Goal: Obtain resource: Download file/media

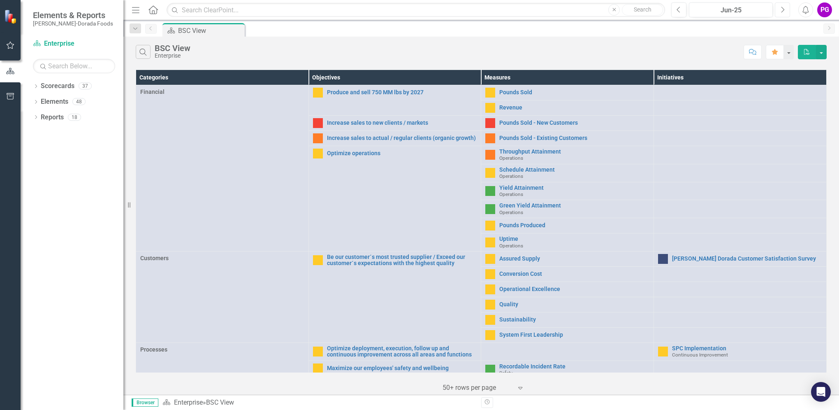
click at [785, 12] on icon "Next" at bounding box center [782, 9] width 5 height 7
click at [516, 91] on link "Pounds Sold" at bounding box center [574, 92] width 150 height 6
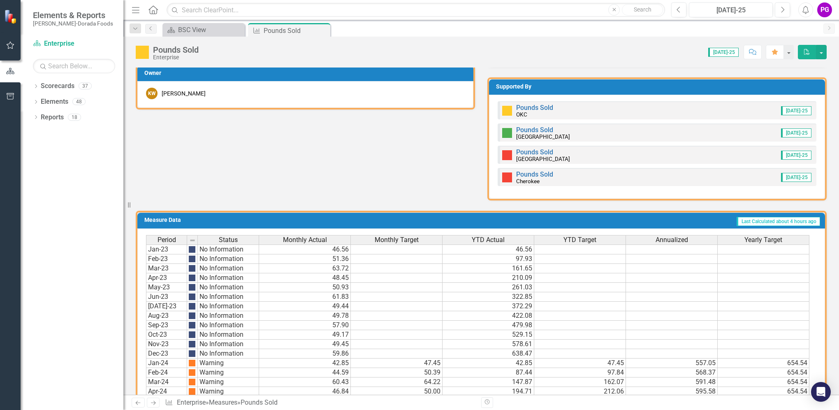
scroll to position [343, 0]
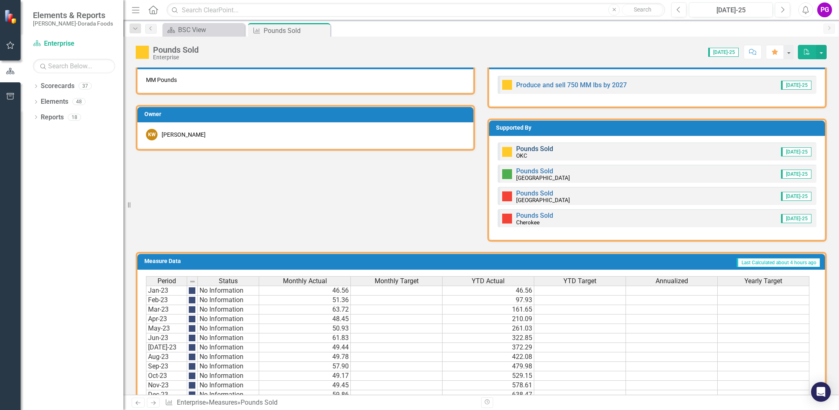
click at [529, 150] on link "Pounds Sold" at bounding box center [534, 149] width 37 height 8
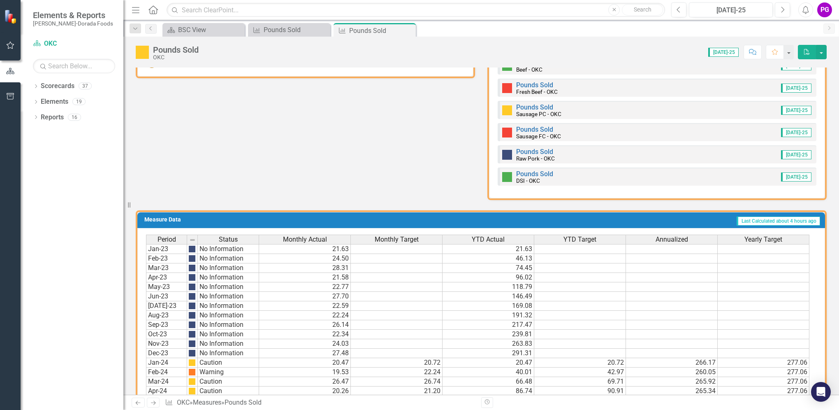
scroll to position [334, 0]
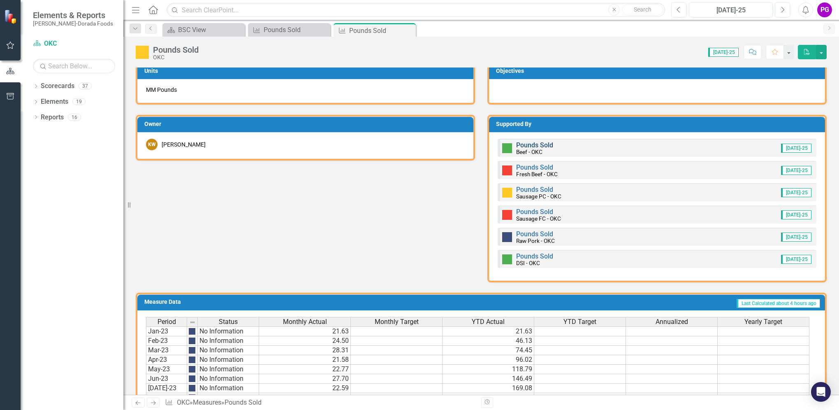
click at [526, 145] on link "Pounds Sold" at bounding box center [534, 145] width 37 height 8
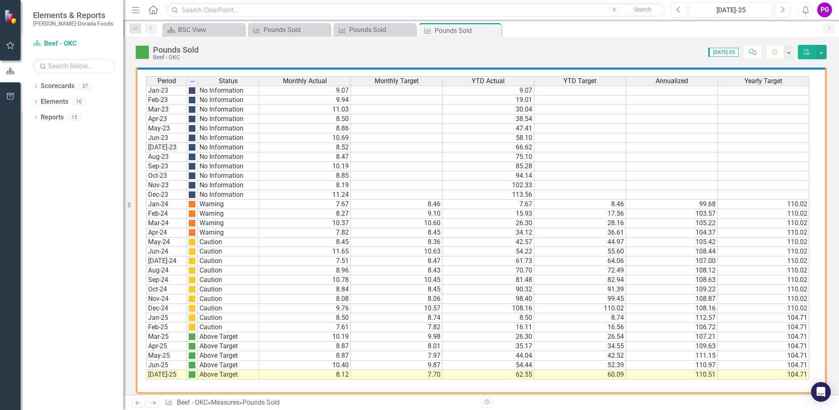
scroll to position [458, 0]
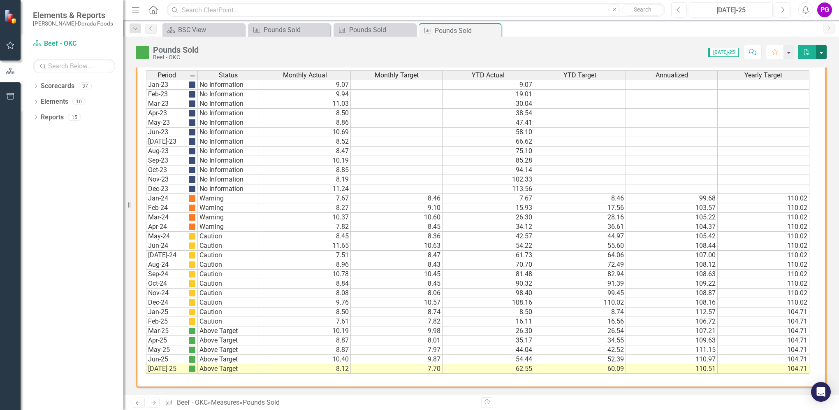
click at [821, 50] on button "button" at bounding box center [821, 52] width 11 height 14
click at [799, 65] on link "PDF Export to PDF" at bounding box center [793, 66] width 65 height 15
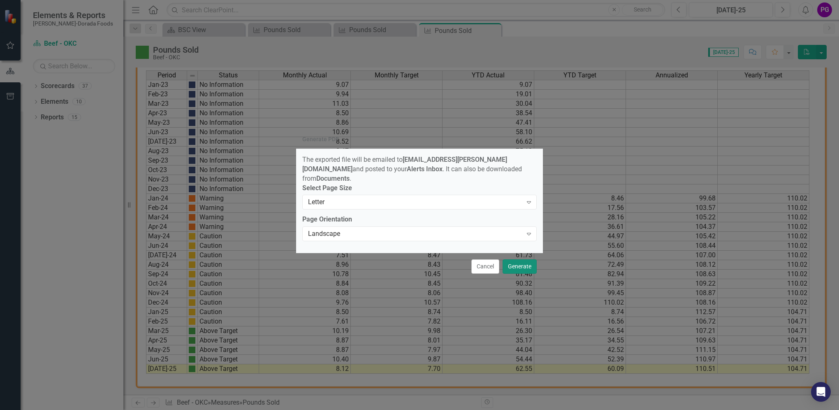
click at [517, 266] on button "Generate" at bounding box center [520, 266] width 34 height 14
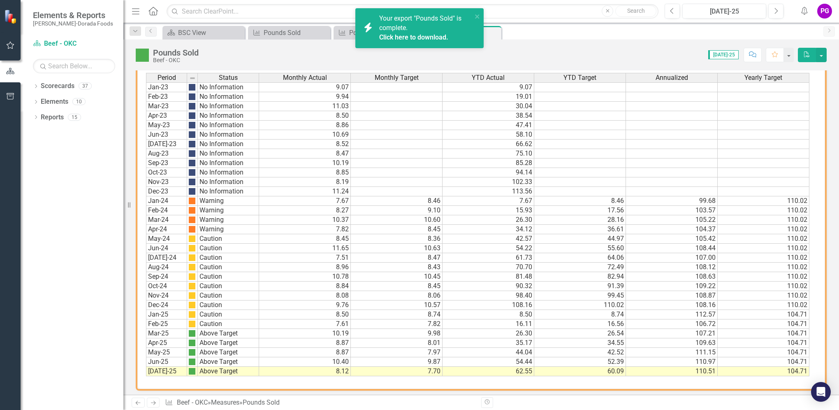
click at [426, 37] on link "Click here to download." at bounding box center [413, 37] width 69 height 8
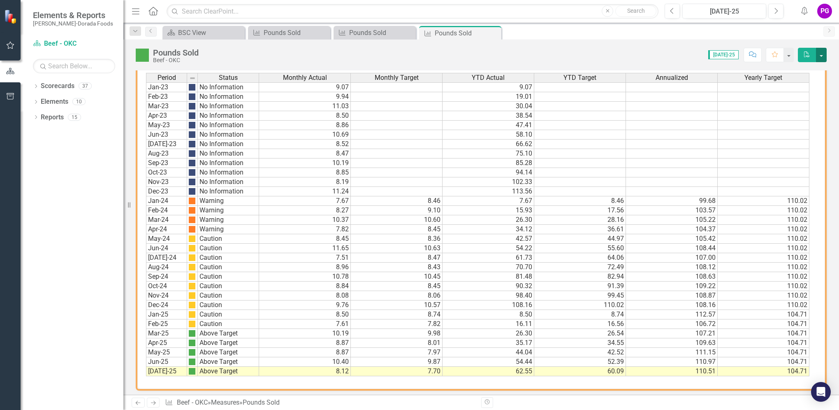
click at [821, 52] on button "button" at bounding box center [821, 55] width 11 height 14
click at [800, 81] on link "Excel Export to Excel" at bounding box center [793, 81] width 65 height 15
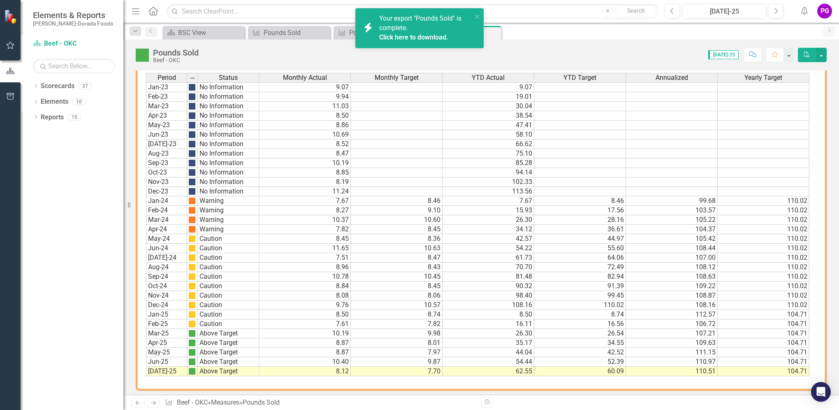
click at [415, 38] on link "Click here to download." at bounding box center [413, 37] width 69 height 8
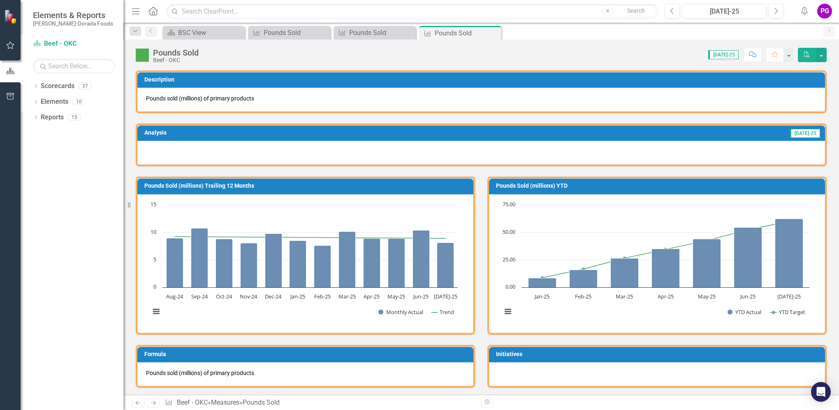
scroll to position [0, 0]
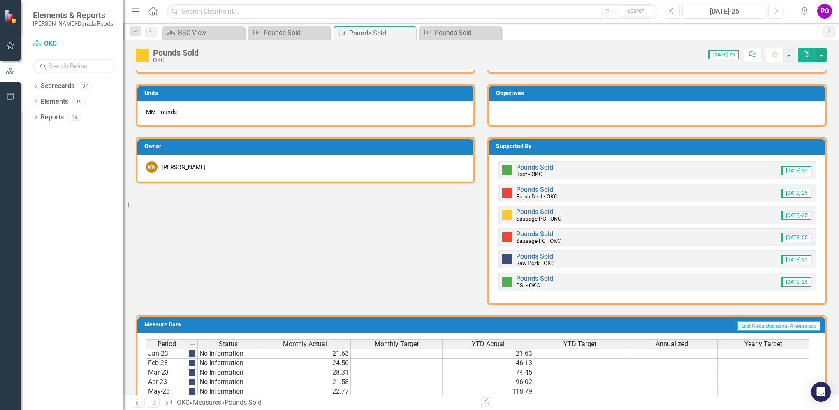
scroll to position [329, 0]
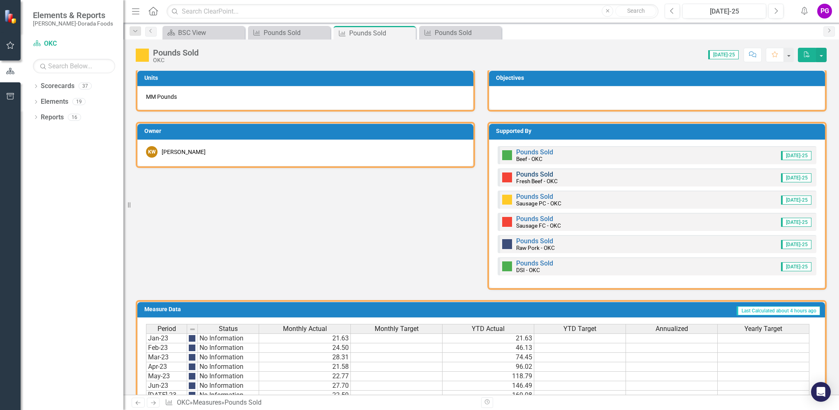
click at [540, 170] on link "Pounds Sold" at bounding box center [534, 174] width 37 height 8
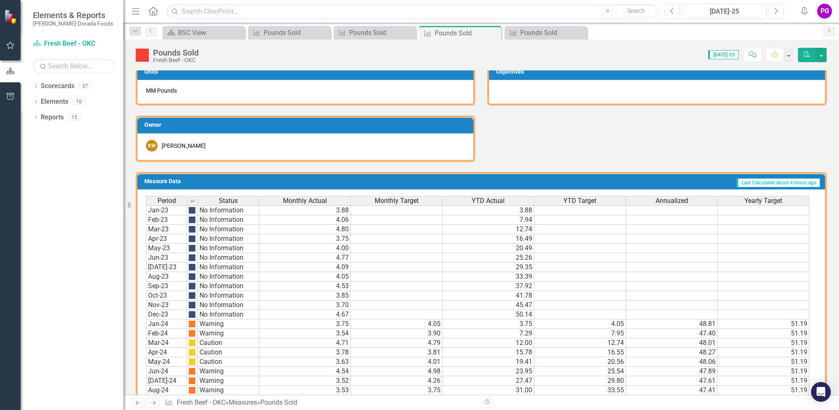
scroll to position [458, 0]
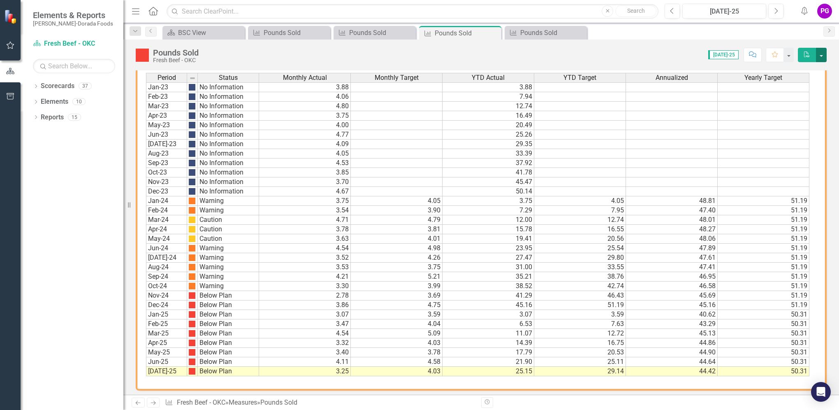
click at [822, 53] on button "button" at bounding box center [821, 55] width 11 height 14
click at [798, 81] on link "Excel Export to Excel" at bounding box center [793, 81] width 65 height 15
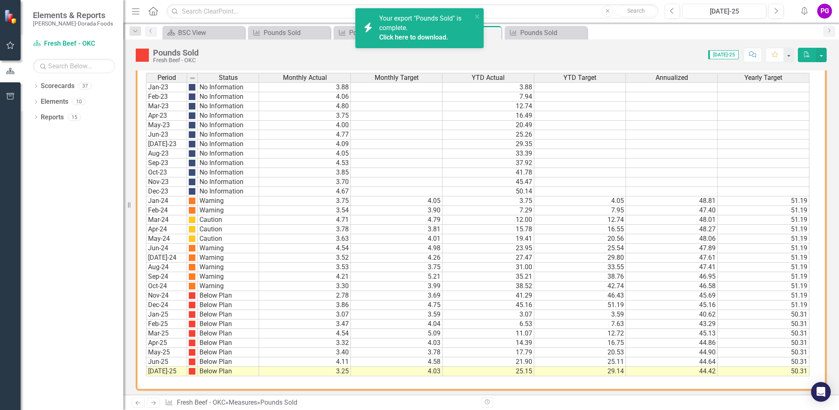
click at [439, 37] on link "Click here to download." at bounding box center [413, 37] width 69 height 8
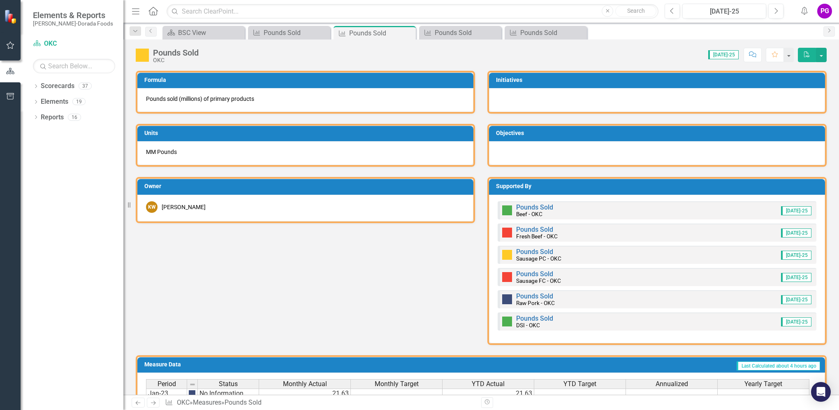
scroll to position [329, 0]
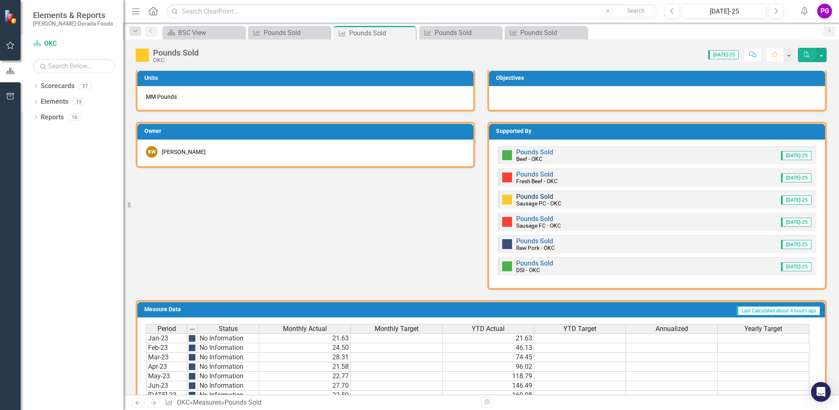
click at [524, 193] on link "Pounds Sold" at bounding box center [534, 197] width 37 height 8
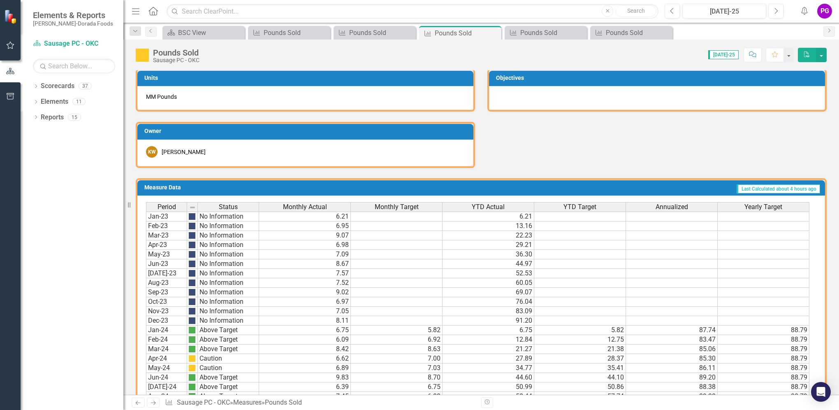
scroll to position [458, 0]
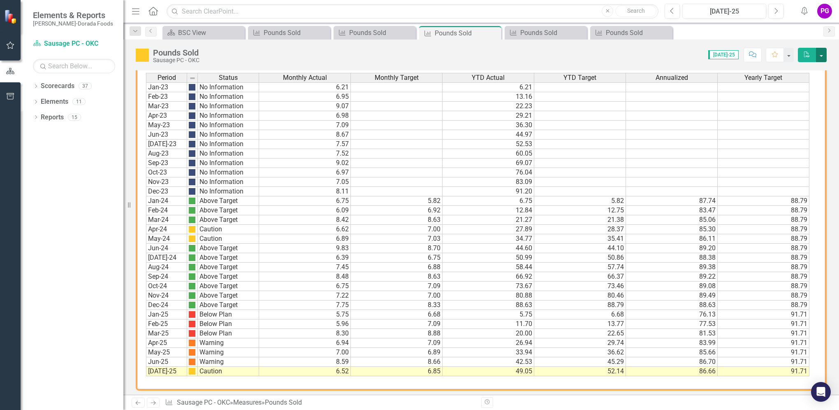
click at [821, 52] on button "button" at bounding box center [821, 55] width 11 height 14
click at [798, 83] on link "Excel Export to Excel" at bounding box center [793, 81] width 65 height 15
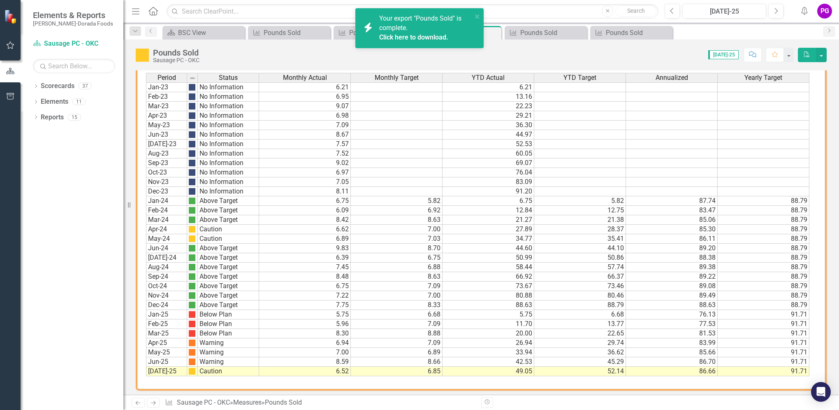
click at [428, 39] on link "Click here to download." at bounding box center [413, 37] width 69 height 8
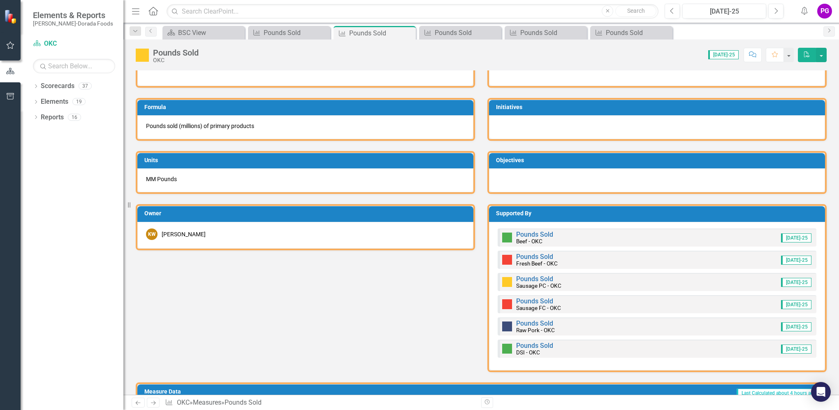
scroll to position [329, 0]
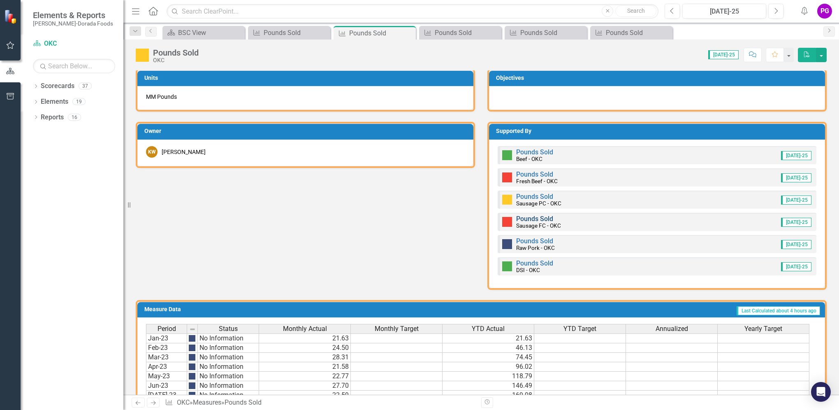
click at [537, 216] on link "Pounds Sold" at bounding box center [534, 219] width 37 height 8
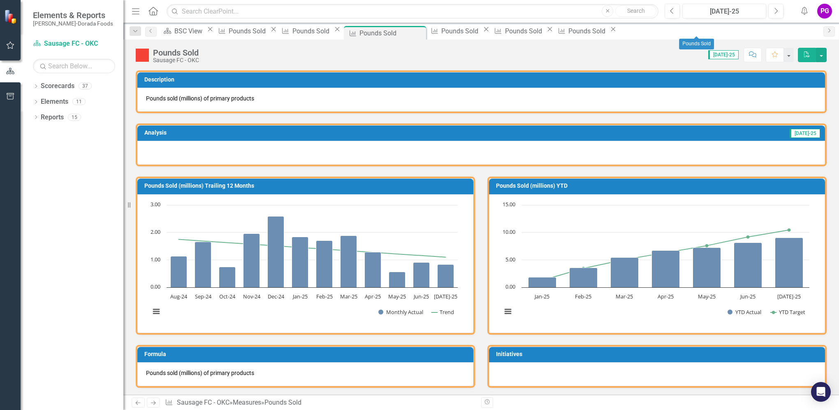
click at [616, 31] on icon at bounding box center [613, 29] width 5 height 5
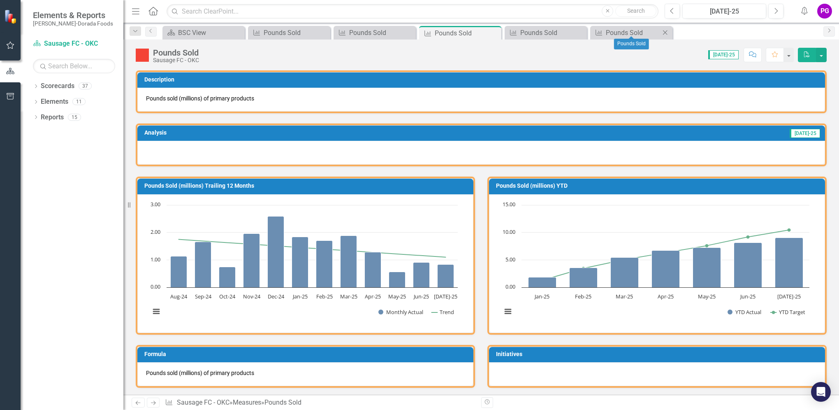
click at [664, 30] on icon at bounding box center [665, 32] width 5 height 5
click at [581, 30] on icon "Close" at bounding box center [580, 32] width 8 height 7
click at [491, 30] on icon "Close" at bounding box center [494, 33] width 8 height 7
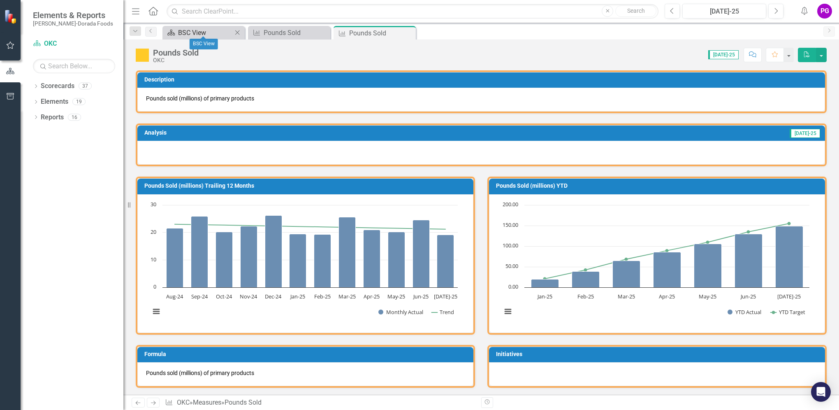
click at [195, 30] on div "BSC View" at bounding box center [205, 33] width 54 height 10
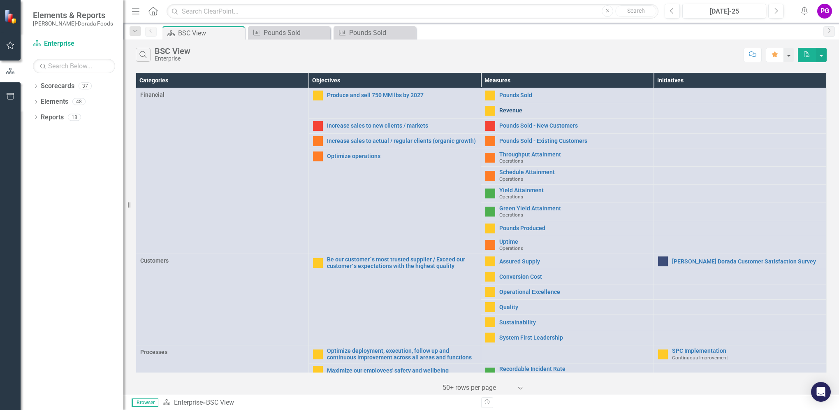
click at [507, 107] on link "Revenue" at bounding box center [574, 110] width 150 height 6
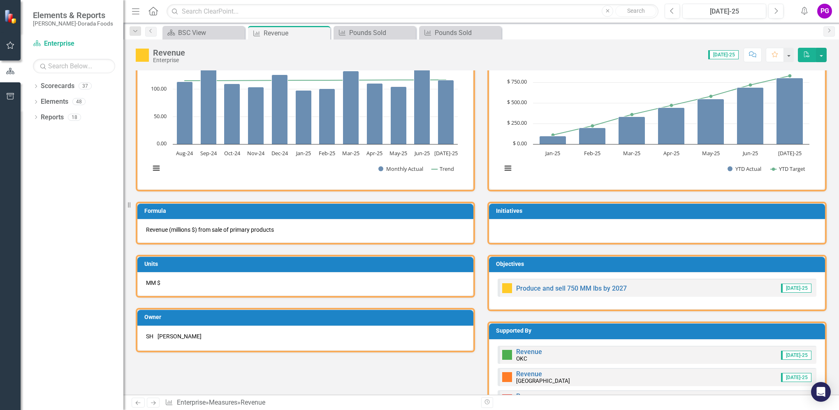
scroll to position [56, 0]
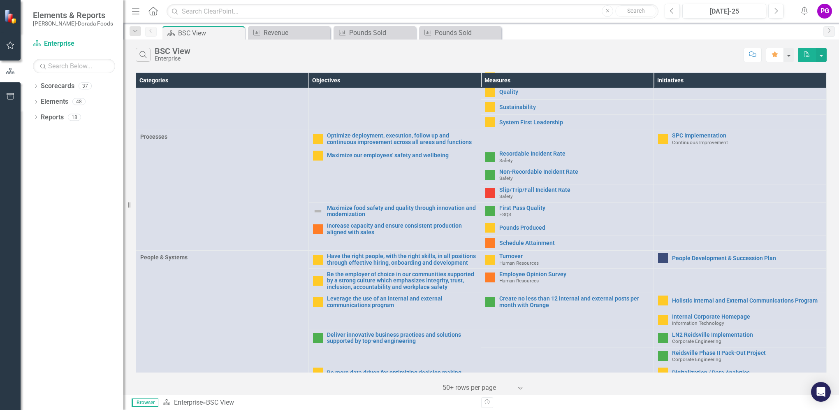
scroll to position [219, 0]
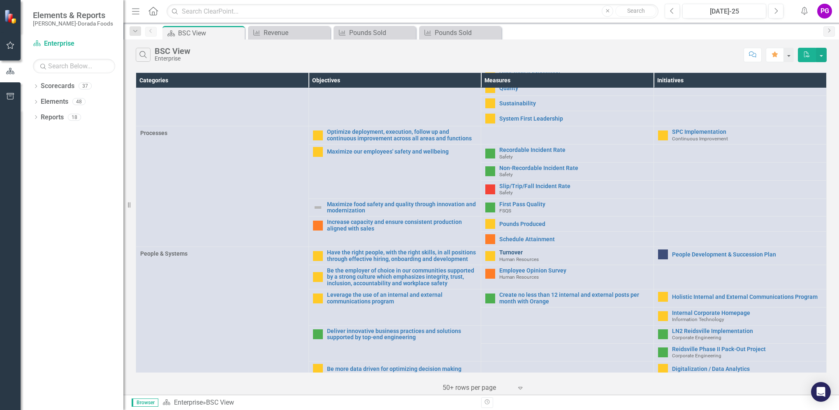
click at [512, 249] on link "Turnover" at bounding box center [574, 252] width 150 height 6
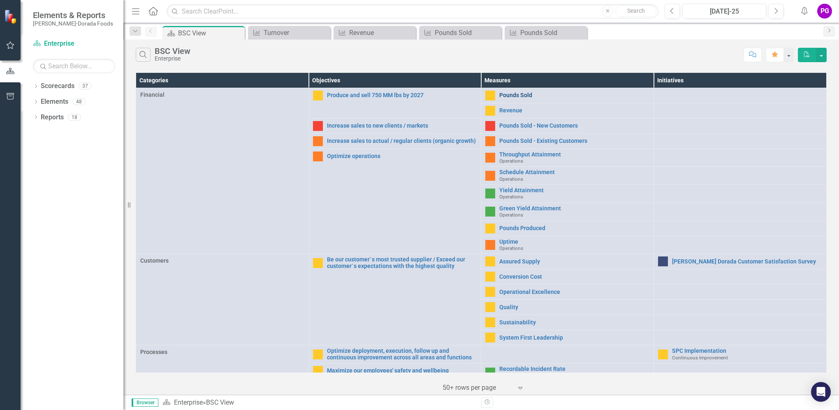
click at [515, 92] on link "Pounds Sold" at bounding box center [574, 95] width 150 height 6
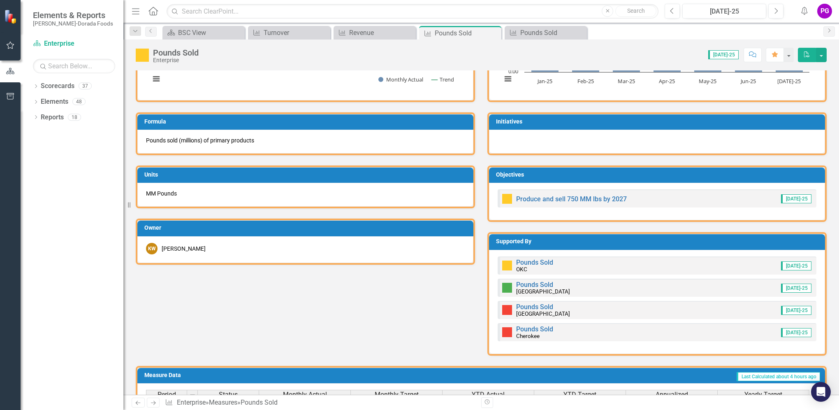
scroll to position [247, 0]
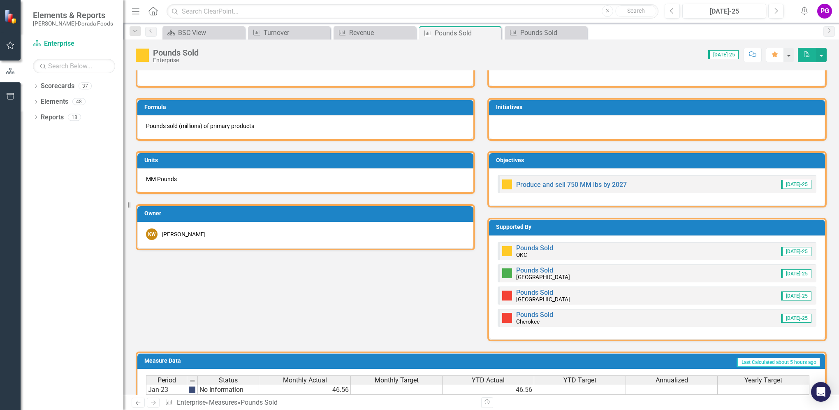
click at [539, 274] on small "[GEOGRAPHIC_DATA]" at bounding box center [543, 277] width 54 height 7
click at [522, 267] on link "Pounds Sold" at bounding box center [534, 270] width 37 height 8
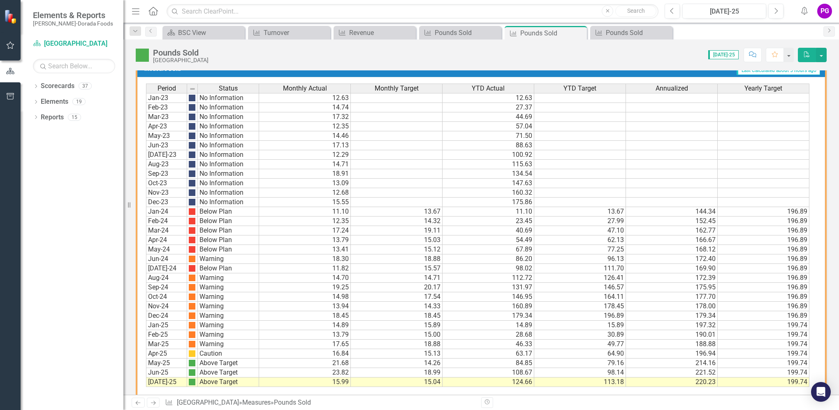
scroll to position [558, 0]
